Goal: Task Accomplishment & Management: Use online tool/utility

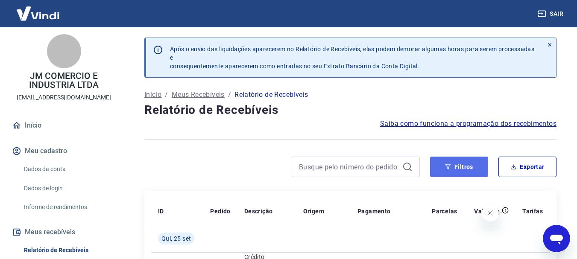
click at [453, 165] on button "Filtros" at bounding box center [459, 167] width 58 height 20
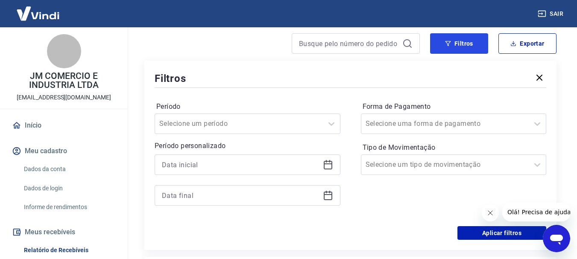
scroll to position [128, 0]
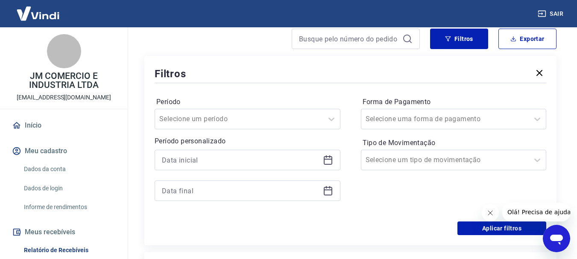
click at [325, 161] on icon at bounding box center [328, 160] width 10 height 10
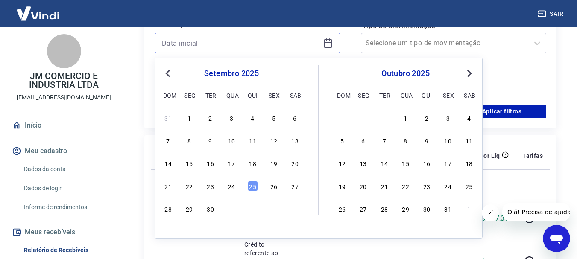
scroll to position [256, 0]
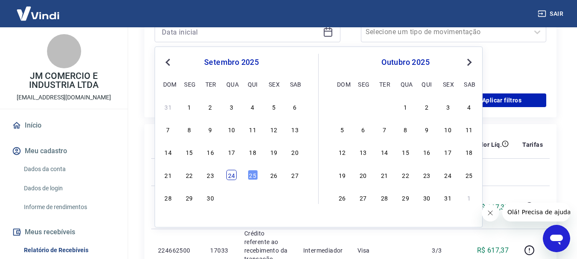
click at [230, 180] on div "24" at bounding box center [231, 175] width 10 height 10
type input "[DATE]"
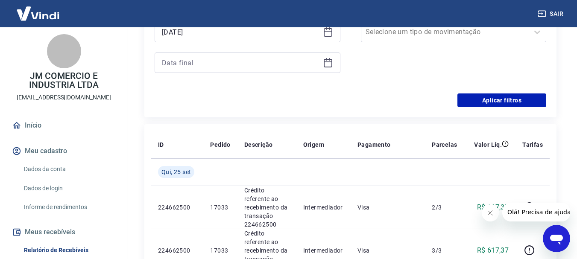
click at [328, 68] on div at bounding box center [248, 63] width 186 height 20
click at [331, 65] on icon at bounding box center [328, 63] width 10 height 10
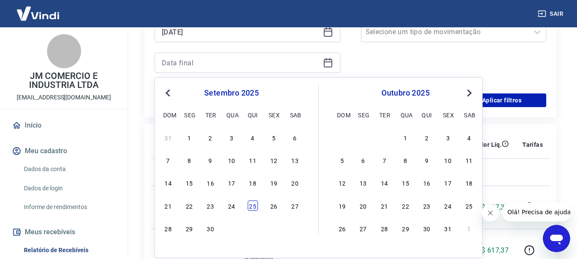
click at [252, 204] on div "25" at bounding box center [253, 206] width 10 height 10
type input "[DATE]"
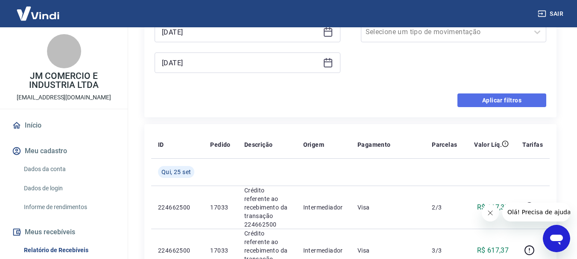
click at [496, 99] on button "Aplicar filtros" at bounding box center [501, 100] width 89 height 14
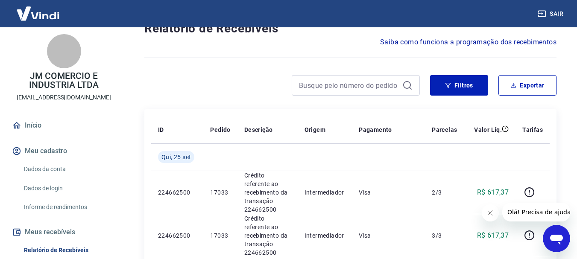
scroll to position [43, 0]
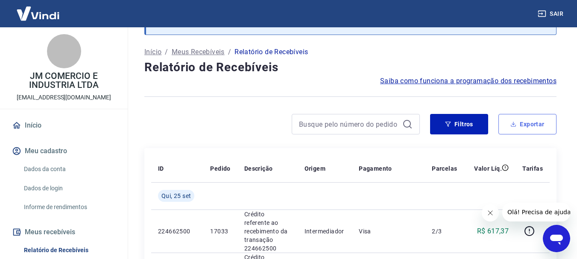
click at [527, 124] on button "Exportar" at bounding box center [527, 124] width 58 height 20
type input "[DATE]"
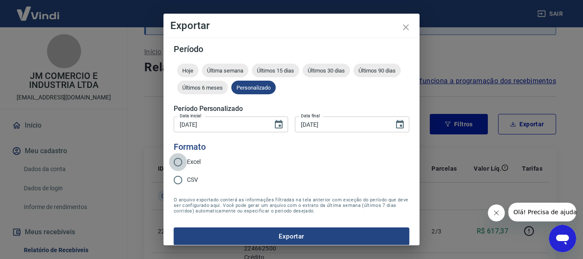
click at [178, 162] on input "Excel" at bounding box center [178, 162] width 18 height 18
radio input "true"
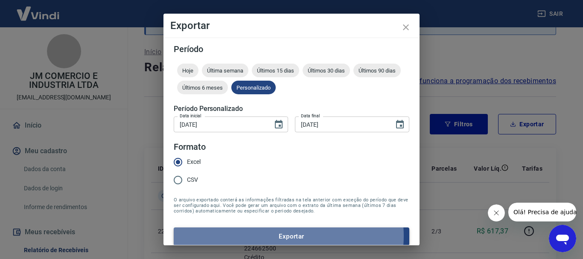
click at [285, 236] on button "Exportar" at bounding box center [292, 237] width 236 height 18
